Goal: Navigation & Orientation: Find specific page/section

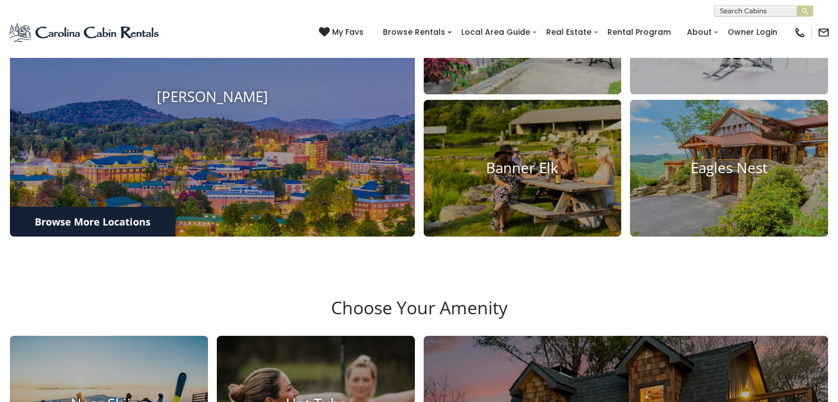
scroll to position [532, 0]
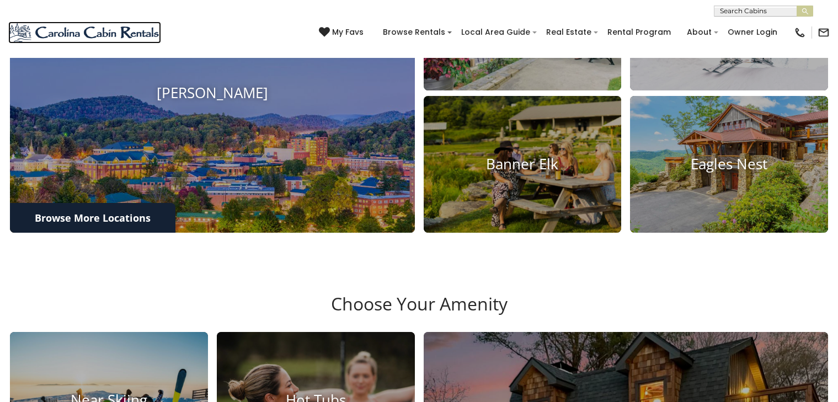
click at [48, 29] on img at bounding box center [84, 33] width 153 height 22
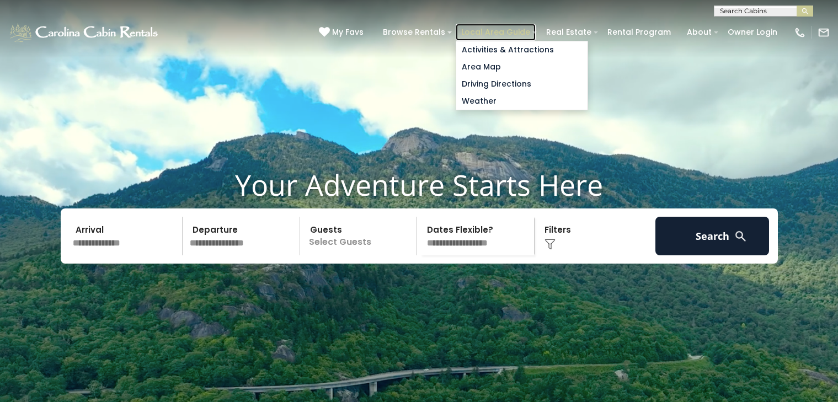
click at [468, 30] on link "Local Area Guide" at bounding box center [495, 32] width 80 height 17
